Goal: Browse casually

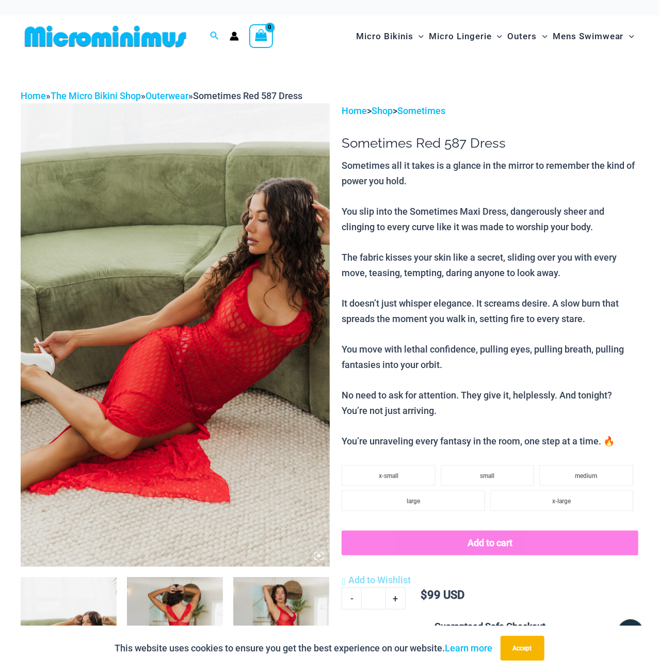
click at [117, 320] on img at bounding box center [175, 334] width 309 height 463
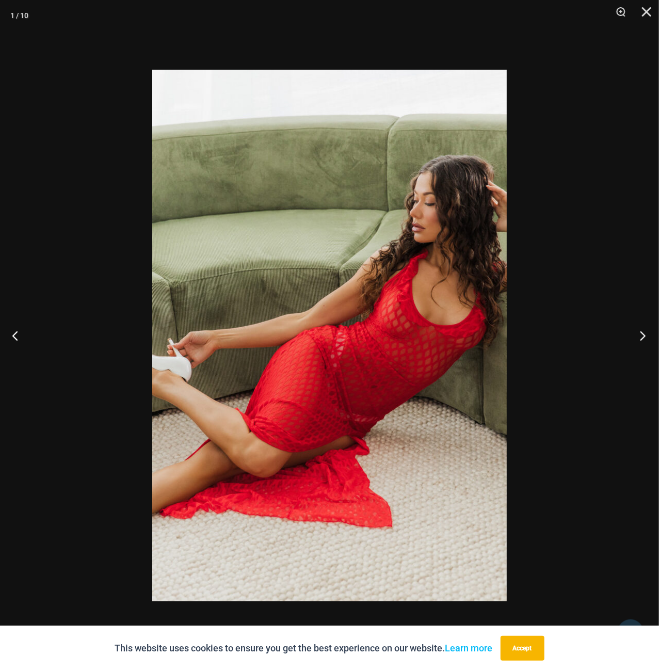
click at [642, 339] on button "Next" at bounding box center [639, 336] width 39 height 52
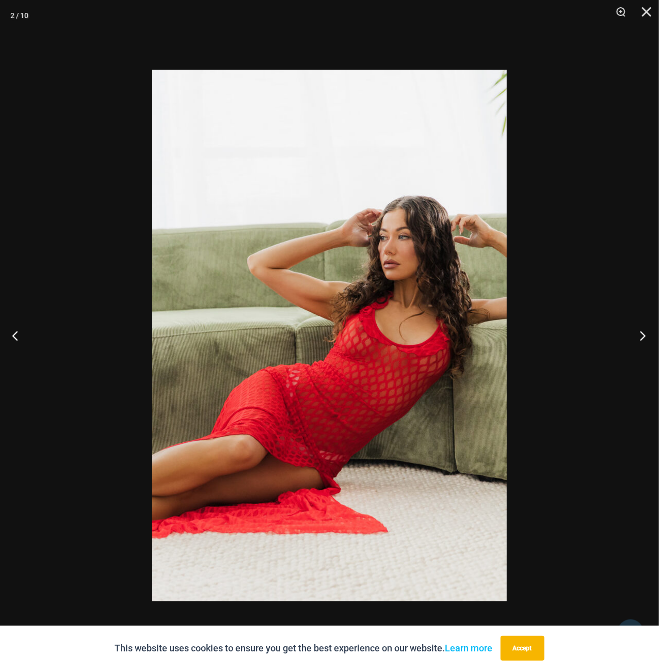
click at [646, 326] on button "Next" at bounding box center [639, 336] width 39 height 52
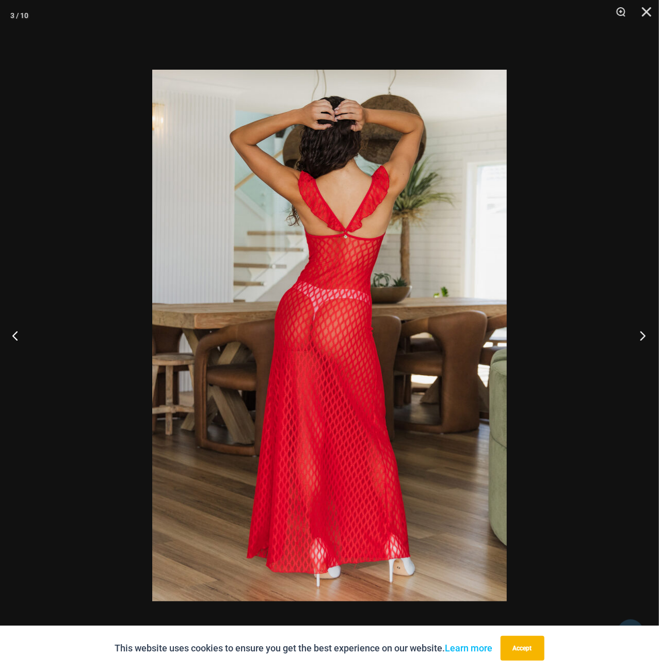
click at [642, 331] on button "Next" at bounding box center [639, 336] width 39 height 52
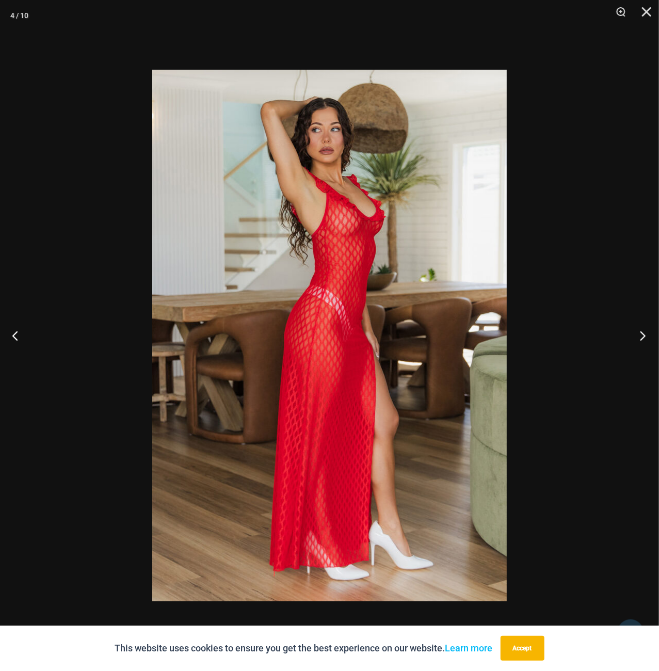
click at [647, 342] on button "Next" at bounding box center [639, 336] width 39 height 52
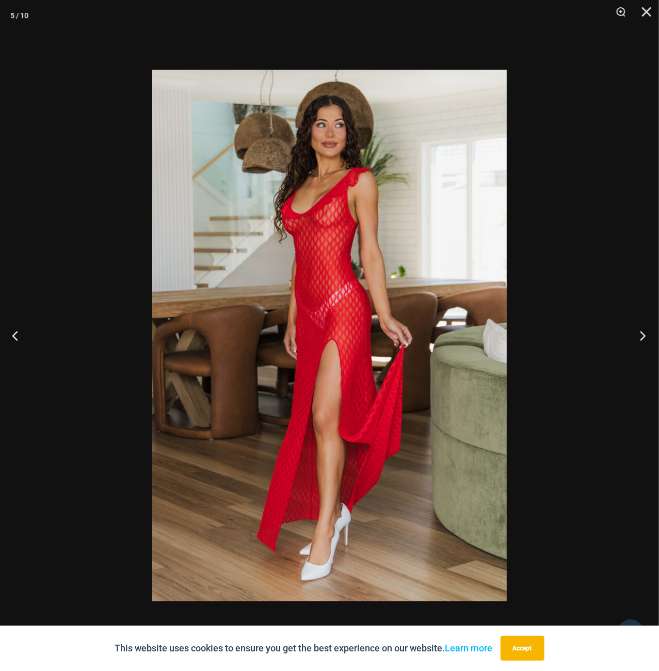
click at [645, 337] on button "Next" at bounding box center [639, 336] width 39 height 52
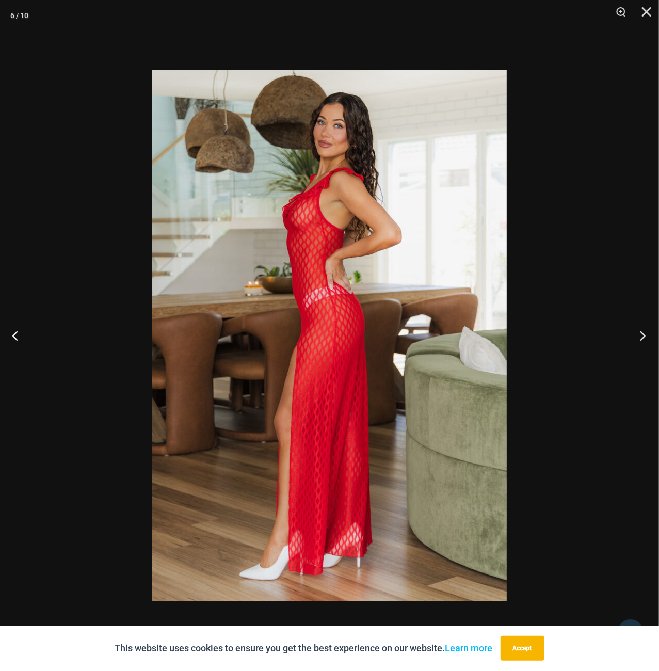
click at [637, 341] on button "Next" at bounding box center [639, 336] width 39 height 52
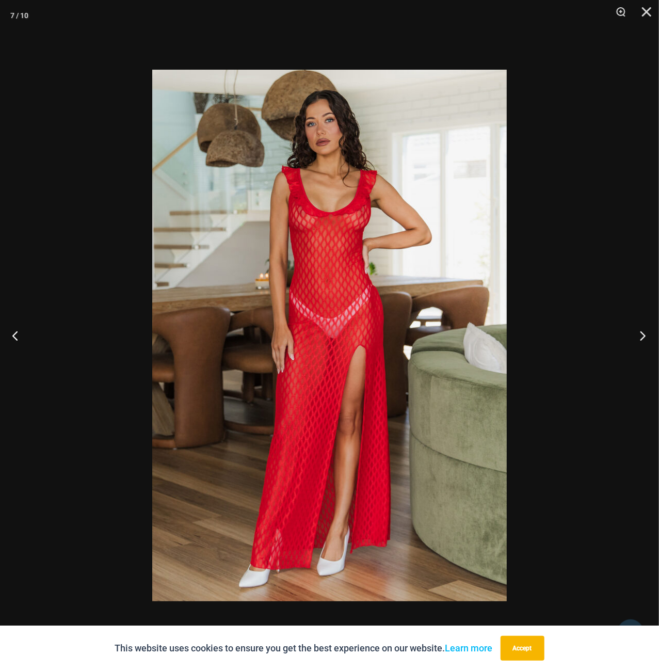
click at [632, 330] on button "Next" at bounding box center [639, 336] width 39 height 52
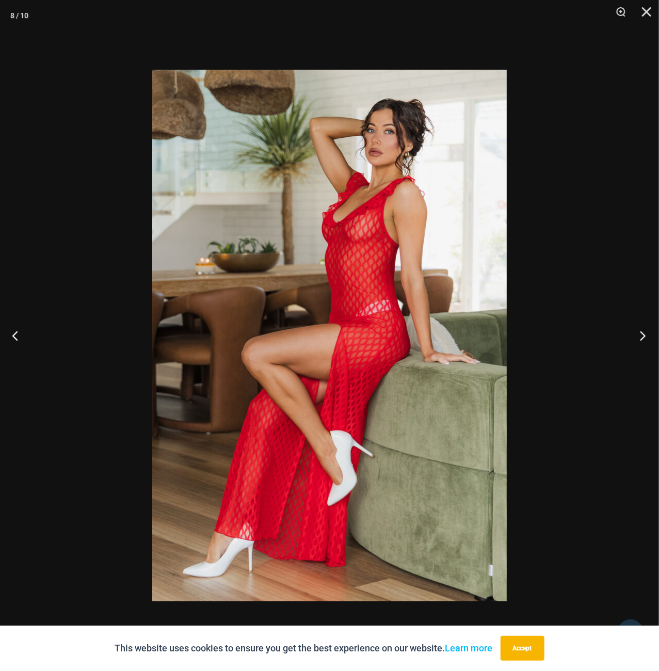
click at [632, 330] on button "Next" at bounding box center [639, 336] width 39 height 52
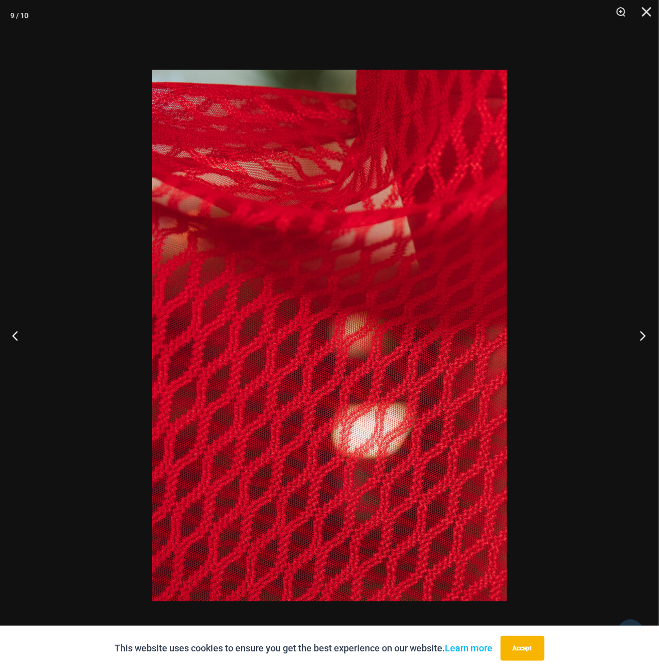
click at [632, 330] on button "Next" at bounding box center [639, 336] width 39 height 52
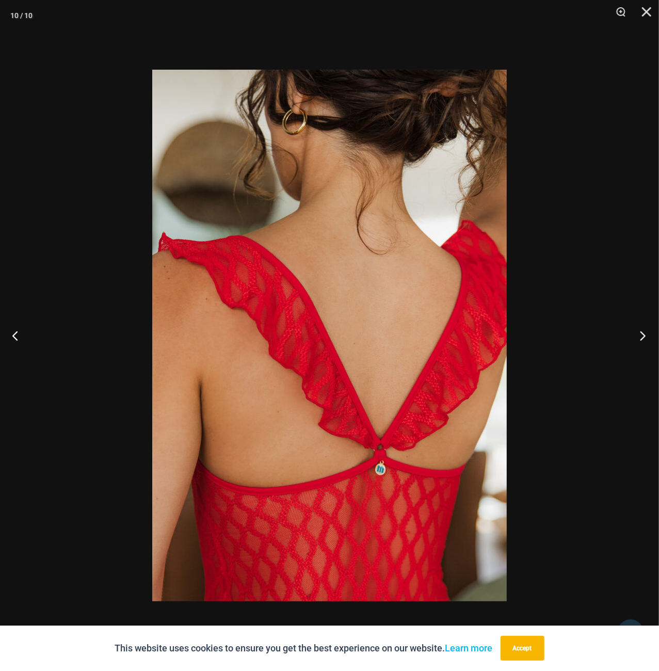
click at [632, 331] on button "Next" at bounding box center [639, 336] width 39 height 52
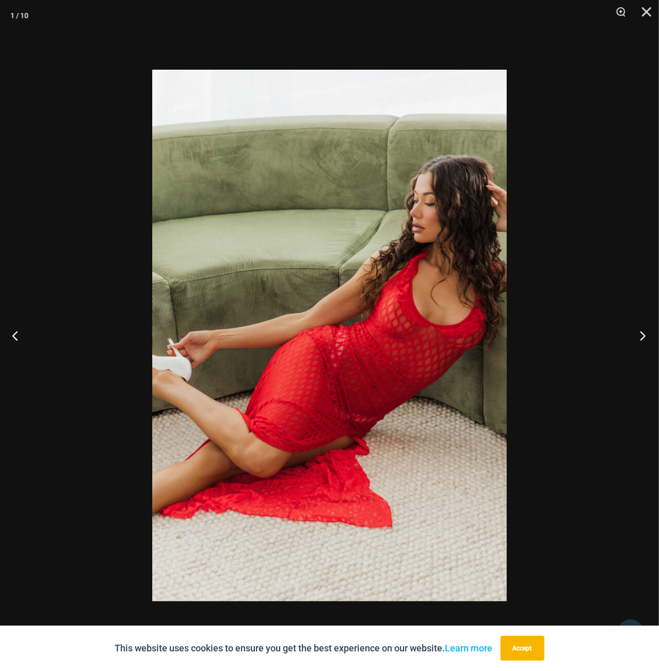
click at [632, 331] on button "Next" at bounding box center [639, 336] width 39 height 52
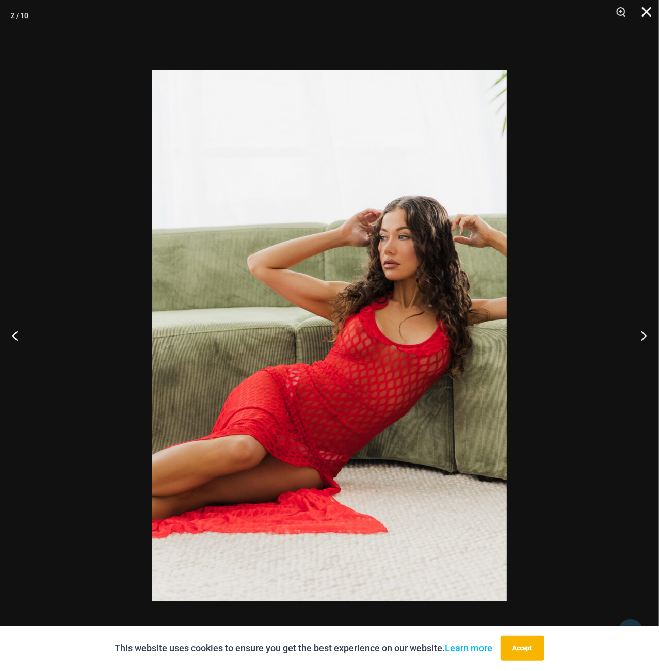
click at [647, 15] on button "Close" at bounding box center [643, 15] width 26 height 31
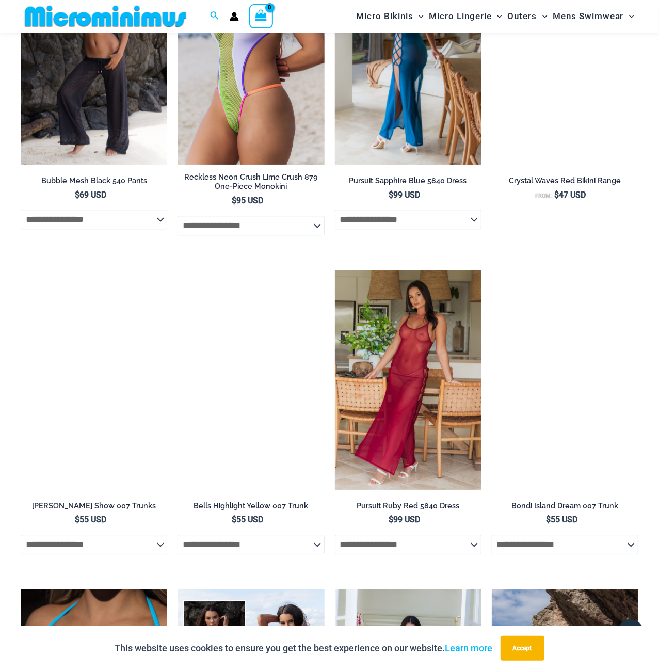
scroll to position [743, 0]
